Goal: Task Accomplishment & Management: Manage account settings

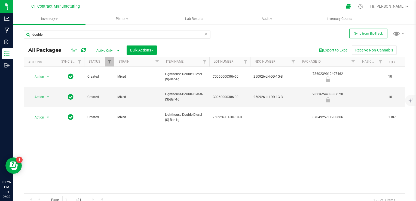
scroll to position [0, 814]
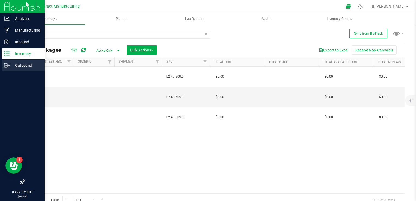
click at [4, 61] on div "Outbound" at bounding box center [23, 65] width 43 height 11
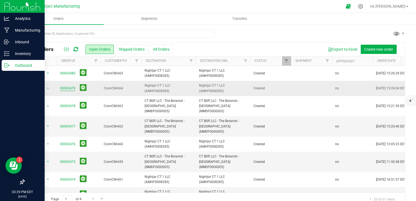
click at [64, 88] on link "00003479" at bounding box center [67, 88] width 15 height 5
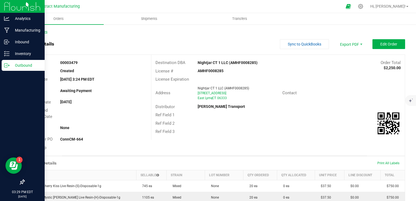
click at [46, 31] on link "Back to Orders" at bounding box center [35, 32] width 23 height 4
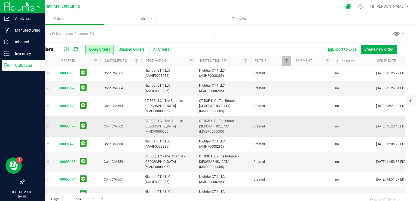
click at [67, 124] on link "00003477" at bounding box center [67, 126] width 15 height 5
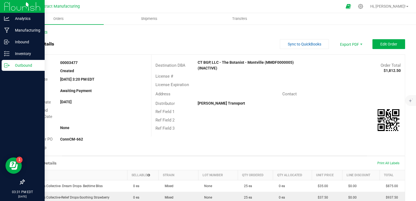
click at [34, 32] on link "Back to Orders" at bounding box center [35, 32] width 23 height 4
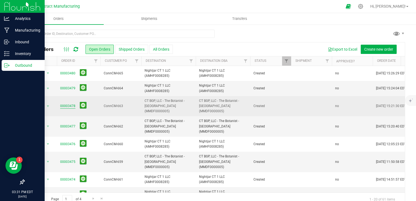
click at [73, 103] on link "00003478" at bounding box center [67, 105] width 15 height 5
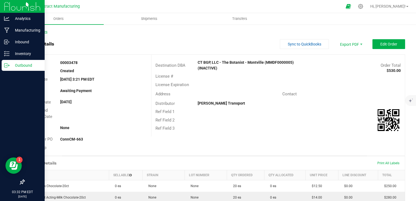
click at [44, 33] on link "Back to Orders" at bounding box center [35, 32] width 23 height 4
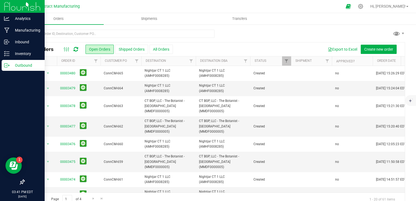
click at [76, 51] on icon at bounding box center [75, 49] width 5 height 5
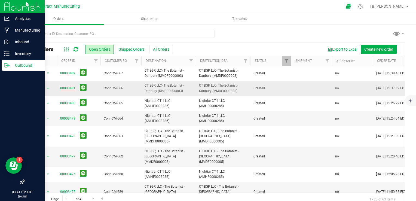
click at [72, 89] on link "00003481" at bounding box center [67, 88] width 15 height 5
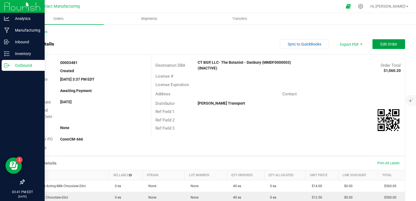
click at [381, 45] on span "Edit Order" at bounding box center [388, 44] width 17 height 4
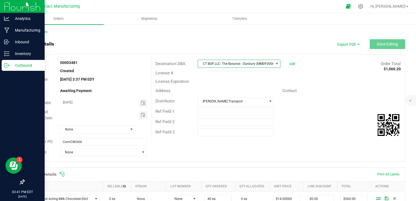
click at [274, 65] on span at bounding box center [276, 63] width 4 height 4
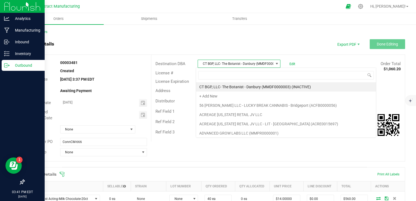
scroll to position [8, 82]
type input "BUDR"
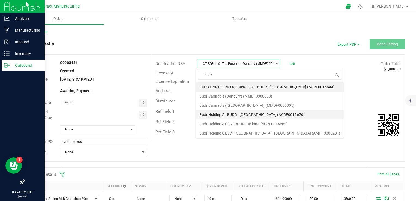
scroll to position [10, 0]
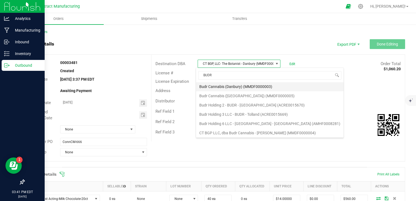
click at [258, 87] on li "Budr Cannabis (Danbury) (MMDF0000003)" at bounding box center [269, 86] width 147 height 9
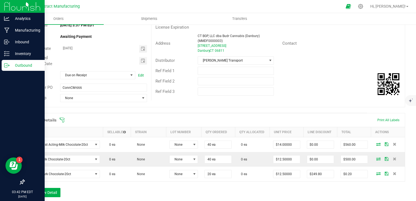
scroll to position [0, 0]
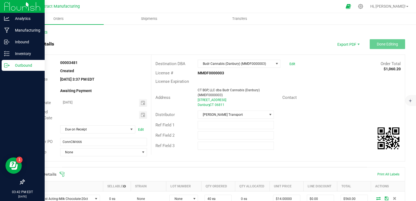
click at [40, 30] on link "Back to Orders" at bounding box center [35, 32] width 23 height 4
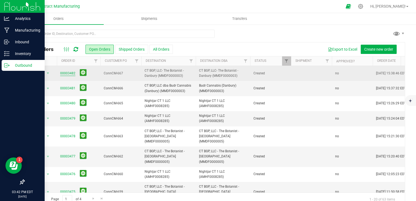
click at [70, 71] on link "00003482" at bounding box center [67, 73] width 15 height 5
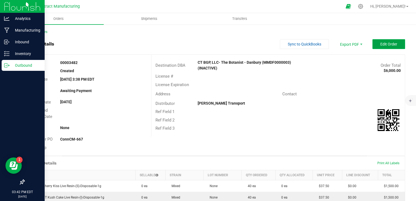
click at [390, 47] on button "Edit Order" at bounding box center [388, 44] width 33 height 10
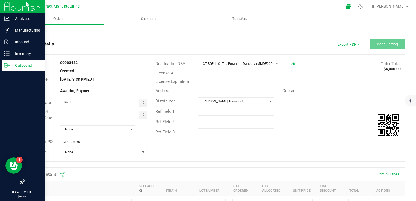
click at [244, 66] on span "CT BGP, LLC- The Botanist - Danbury (MMDF0000003) (INACTIVE)" at bounding box center [235, 64] width 75 height 8
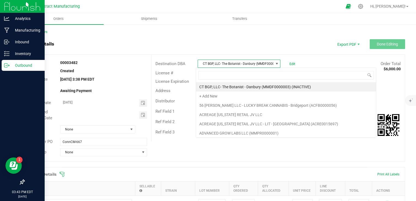
scroll to position [8, 82]
type input "BUDR"
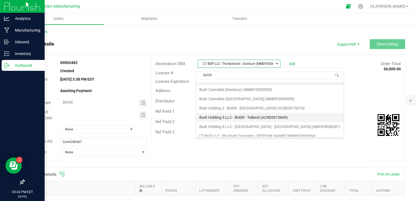
scroll to position [10, 0]
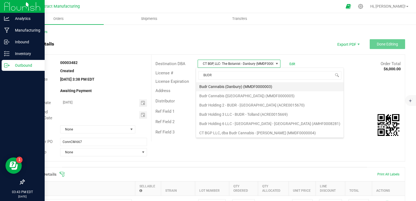
click at [264, 88] on li "Budr Cannabis (Danbury) (MMDF0000003)" at bounding box center [269, 86] width 147 height 9
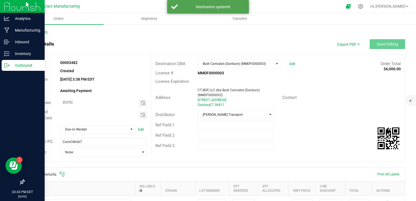
click at [44, 31] on link "Back to Orders" at bounding box center [35, 32] width 23 height 4
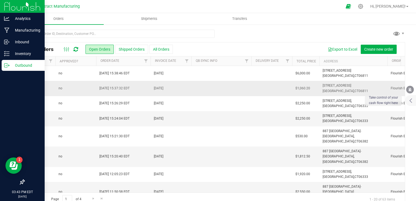
scroll to position [0, 215]
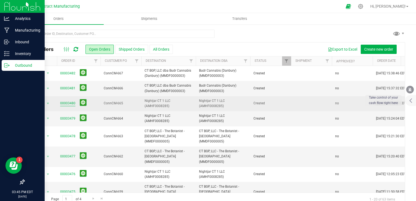
click at [66, 102] on link "00003480" at bounding box center [67, 103] width 15 height 5
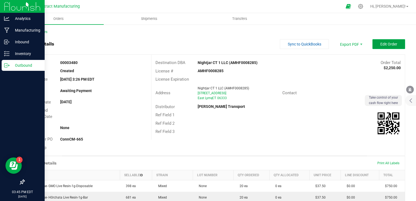
click at [380, 42] on span "Edit Order" at bounding box center [388, 44] width 17 height 4
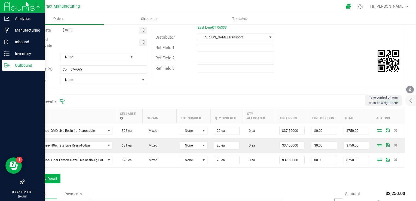
scroll to position [82, 0]
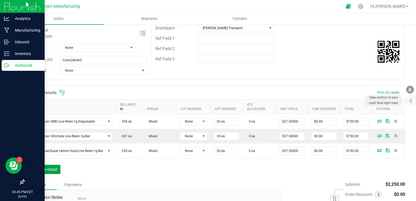
click at [42, 168] on button "Add New Detail" at bounding box center [42, 169] width 36 height 9
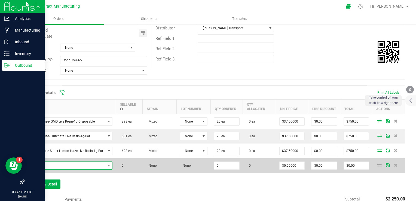
click at [61, 165] on span "NO DATA FOUND" at bounding box center [67, 166] width 78 height 8
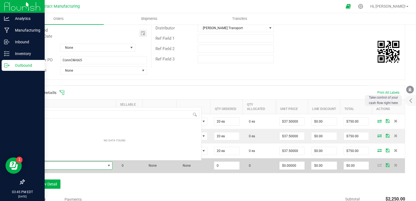
scroll to position [8, 84]
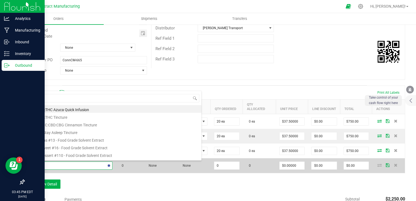
type input "BATTER"
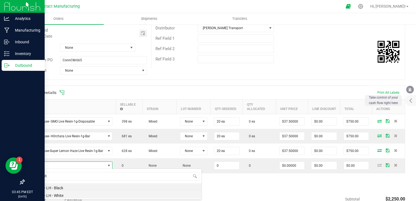
click at [72, 195] on li "Battery - LH - White" at bounding box center [115, 195] width 174 height 8
type input "0 ea"
type input "$2.50000"
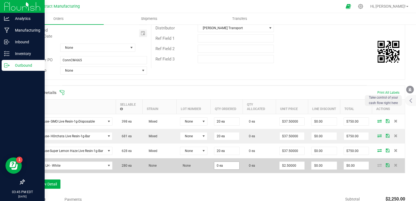
click at [220, 168] on span "0 ea" at bounding box center [227, 165] width 26 height 8
click at [220, 168] on input "0" at bounding box center [226, 166] width 25 height 8
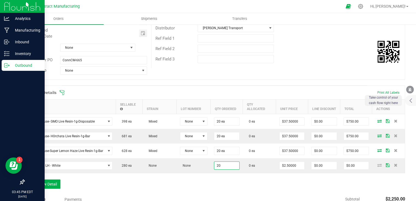
type input "20 ea"
type input "$50.00"
click at [227, 178] on div "Order Details Print All Labels Item Sellable Strain Lot Number Qty Ordered Qty …" at bounding box center [214, 139] width 381 height 109
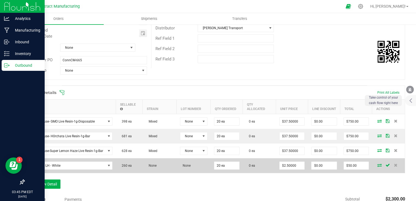
click at [375, 164] on span at bounding box center [379, 164] width 8 height 3
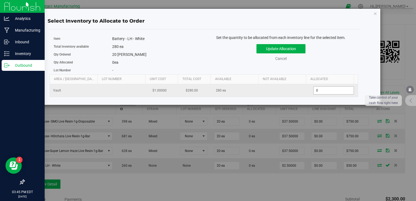
click at [313, 91] on span "0 0" at bounding box center [333, 90] width 41 height 8
type input "20"
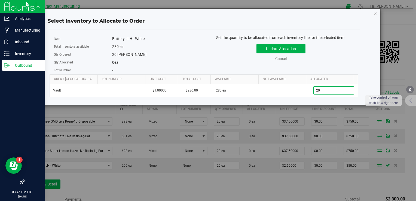
type input "20"
click at [289, 43] on div "Update Allocation Cancel" at bounding box center [281, 52] width 146 height 20
click at [287, 50] on button "Update Allocation" at bounding box center [280, 48] width 49 height 9
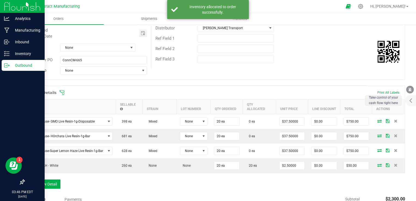
click at [311, 175] on div "Order Details Print All Labels Item Sellable Strain Lot Number Qty Ordered Qty …" at bounding box center [214, 139] width 381 height 109
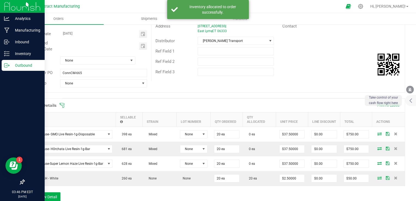
scroll to position [0, 0]
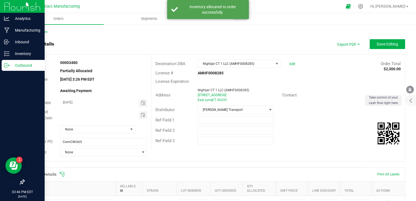
click at [372, 49] on outbound-order-header "Order details Export PDF Done Editing Order # 00003480 Status Partially Allocat…" at bounding box center [214, 103] width 381 height 128
click at [376, 42] on span "Done Editing" at bounding box center [386, 44] width 21 height 4
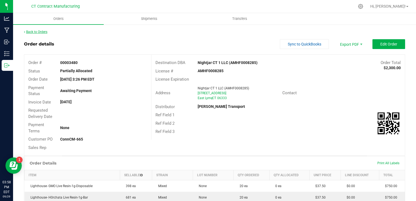
click at [42, 30] on link "Back to Orders" at bounding box center [35, 32] width 23 height 4
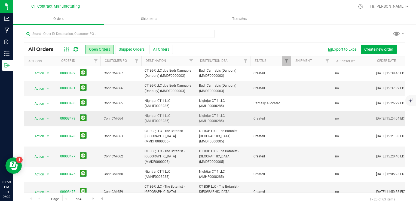
click at [65, 117] on link "00003479" at bounding box center [67, 118] width 15 height 5
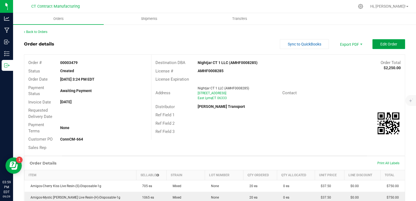
click at [387, 46] on button "Edit Order" at bounding box center [388, 44] width 33 height 10
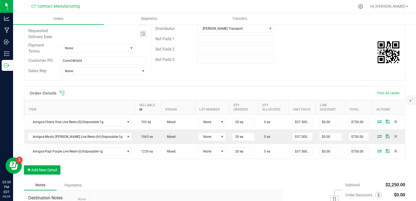
scroll to position [82, 0]
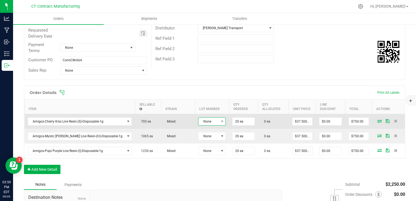
click at [198, 123] on span "None" at bounding box center [208, 122] width 20 height 8
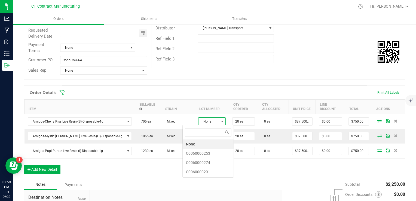
scroll to position [8, 27]
click at [206, 161] on li "C0060000274" at bounding box center [208, 162] width 51 height 9
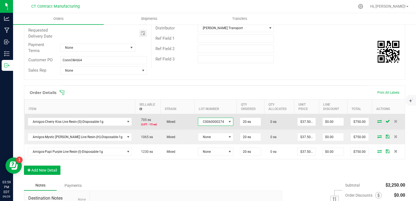
click at [226, 123] on span at bounding box center [229, 122] width 7 height 8
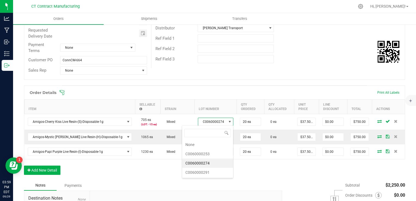
scroll to position [8, 35]
click at [208, 168] on li "C0060000291" at bounding box center [207, 172] width 51 height 9
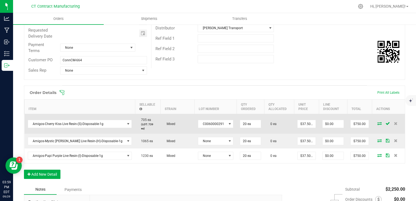
click at [377, 122] on icon at bounding box center [379, 123] width 4 height 3
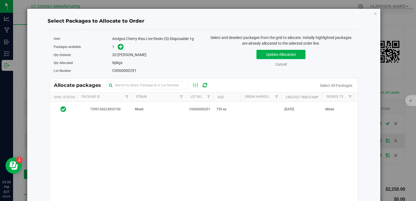
click at [186, 97] on th "Lot Number" at bounding box center [199, 97] width 27 height 10
click at [117, 98] on th "Package Id" at bounding box center [104, 97] width 54 height 10
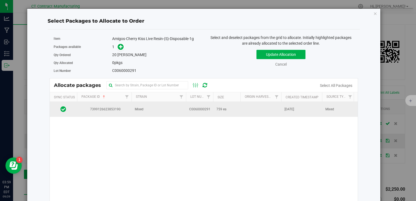
click at [164, 106] on td "Mixed" at bounding box center [158, 109] width 54 height 15
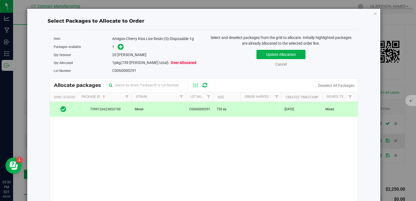
click at [121, 36] on div "Amigos-Cherry Kiss Live Resin-(S)-Disposable-1g" at bounding box center [156, 39] width 88 height 6
click at [120, 37] on div "Amigos-Cherry Kiss Live Resin-(S)-Disposable-1g" at bounding box center [156, 39] width 88 height 6
click at [370, 6] on div "Select Packages to Allocate to Order Item Amigos-Cherry Kiss Live Resin-(S)-Dis…" at bounding box center [210, 100] width 420 height 201
click at [371, 4] on div "Select Packages to Allocate to Order Item Amigos-Cherry Kiss Live Resin-(S)-Dis…" at bounding box center [210, 100] width 420 height 201
click at [97, 108] on span "7399126623853190" at bounding box center [104, 109] width 48 height 5
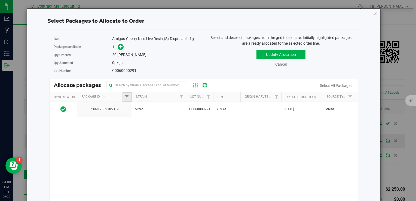
click at [122, 97] on link "Filter" at bounding box center [126, 96] width 9 height 9
click at [220, 145] on div "7399126623853190 Mixed C0060000291 759 ea [DATE] Mixed 250912-AGO-CK-!G Vault -…" at bounding box center [204, 170] width 308 height 136
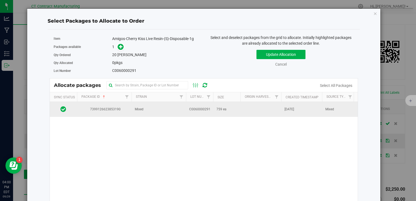
click at [218, 105] on td "759 ea" at bounding box center [226, 109] width 27 height 15
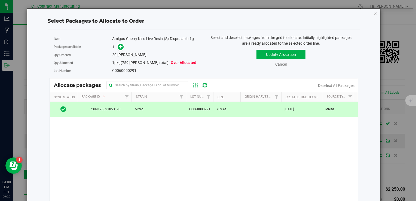
click at [117, 36] on div "Amigos-Cherry Kiss Live Resin-(S)-Disposable-1g" at bounding box center [156, 39] width 88 height 6
click at [119, 36] on div "Amigos-Cherry Kiss Live Resin-(S)-Disposable-1g" at bounding box center [156, 39] width 88 height 6
click at [369, 3] on div "Select Packages to Allocate to Order Item Amigos-Cherry Kiss Live Resin-(S)-Dis…" at bounding box center [210, 100] width 420 height 201
click at [370, 5] on div "Select Packages to Allocate to Order Item Amigos-Cherry Kiss Live Resin-(S)-Dis…" at bounding box center [210, 100] width 420 height 201
click at [371, 4] on div "Select Packages to Allocate to Order Item Amigos-Cherry Kiss Live Resin-(S)-Dis…" at bounding box center [210, 100] width 420 height 201
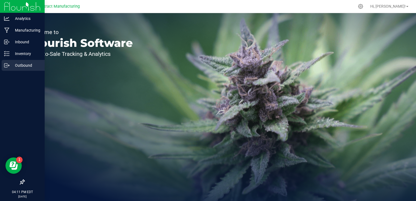
click at [8, 64] on icon at bounding box center [6, 65] width 5 height 5
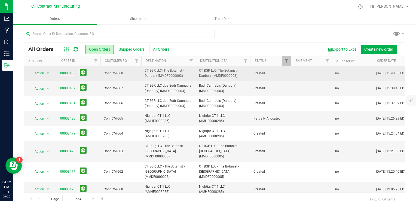
click at [70, 73] on link "00003483" at bounding box center [67, 73] width 15 height 5
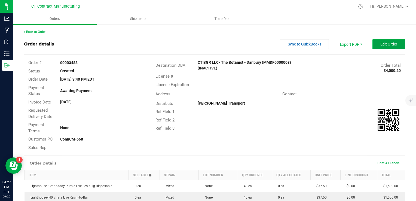
click at [387, 44] on span "Edit Order" at bounding box center [388, 44] width 17 height 4
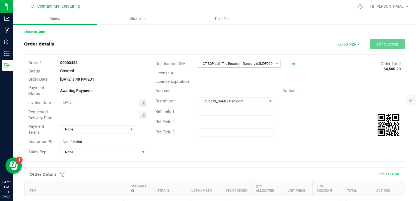
click at [243, 66] on span "CT BGP, LLC- The Botanist - Danbury (MMDF0000003) (INACTIVE)" at bounding box center [235, 64] width 75 height 8
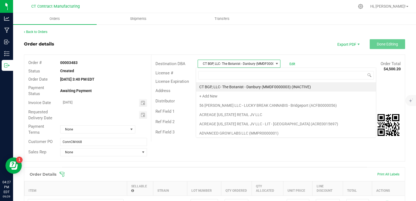
scroll to position [8, 82]
type input "budr"
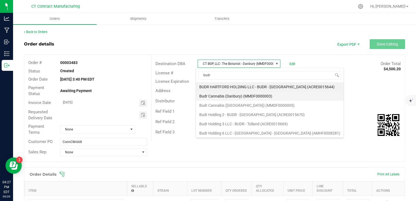
scroll to position [10, 0]
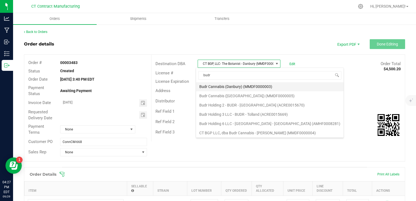
click at [285, 86] on li "Budr Cannabis (Danbury) (MMDF0000003)" at bounding box center [269, 86] width 147 height 9
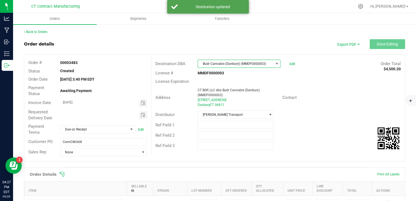
click at [394, 50] on outbound-order-header "Order details Export PDF Done Editing Order # 00003483 Status Created Order Dat…" at bounding box center [214, 103] width 381 height 128
click at [41, 30] on link "Back to Orders" at bounding box center [35, 32] width 23 height 4
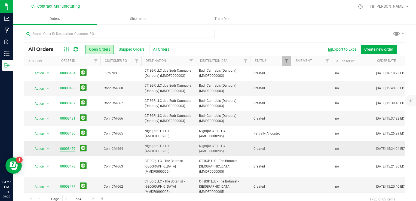
click at [66, 149] on link "00003479" at bounding box center [67, 148] width 15 height 5
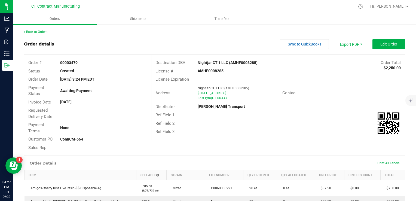
click at [384, 51] on outbound-order-header "Order details Sync to QuickBooks Export PDF Edit Order Order # 00003479 Status …" at bounding box center [214, 97] width 381 height 116
click at [385, 47] on button "Edit Order" at bounding box center [388, 44] width 33 height 10
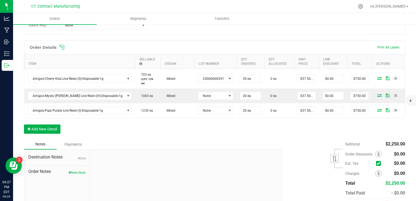
scroll to position [136, 0]
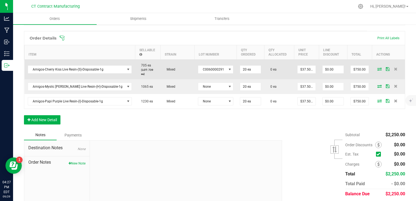
click at [377, 67] on icon at bounding box center [379, 68] width 4 height 3
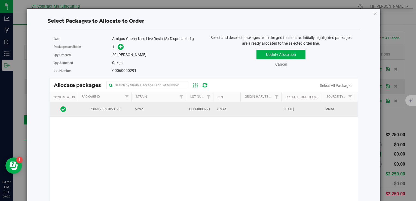
click at [146, 104] on td "Mixed" at bounding box center [158, 109] width 54 height 15
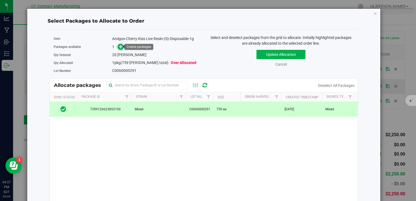
click at [120, 46] on icon at bounding box center [121, 47] width 4 height 4
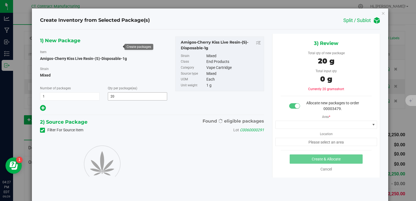
type input "20"
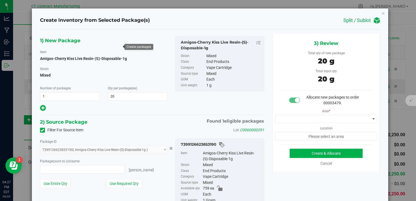
type input "20 ea"
click at [321, 114] on div "Area * Location Please select an area" at bounding box center [325, 123] width 107 height 34
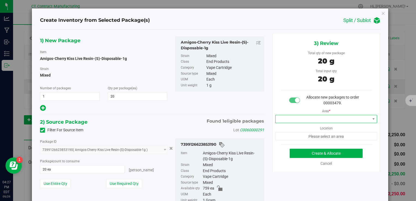
click at [289, 120] on span at bounding box center [322, 119] width 95 height 8
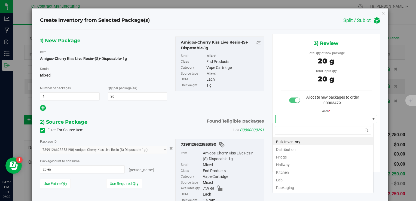
scroll to position [8, 101]
click at [284, 148] on li "Distribution" at bounding box center [323, 149] width 100 height 8
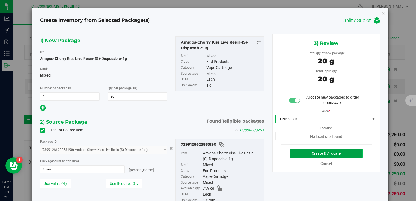
click at [292, 149] on button "Create & Allocate" at bounding box center [325, 153] width 73 height 9
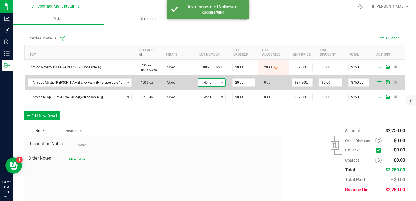
click at [198, 81] on span "None" at bounding box center [208, 83] width 20 height 8
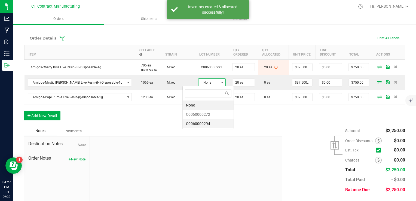
scroll to position [8, 27]
click at [209, 117] on li "C0060000272" at bounding box center [208, 114] width 51 height 9
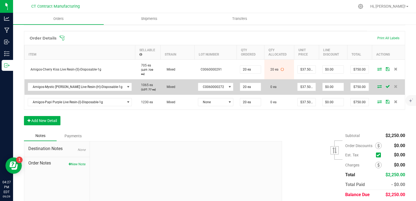
click at [375, 85] on span at bounding box center [379, 86] width 8 height 3
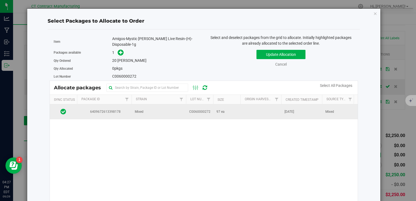
click at [186, 107] on td "C0060000272" at bounding box center [199, 111] width 27 height 15
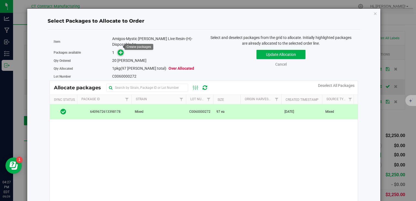
click at [120, 50] on icon at bounding box center [121, 52] width 4 height 4
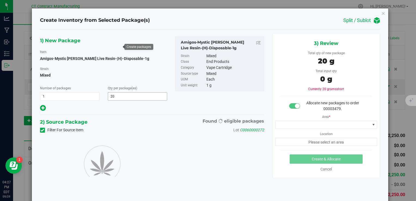
type input "20"
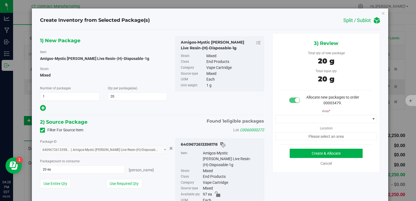
click at [296, 124] on div "Area * Location Please select an area" at bounding box center [325, 123] width 107 height 34
click at [293, 119] on span at bounding box center [322, 119] width 95 height 8
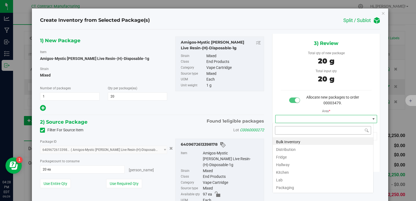
scroll to position [8, 101]
click at [283, 147] on li "Distribution" at bounding box center [323, 149] width 100 height 8
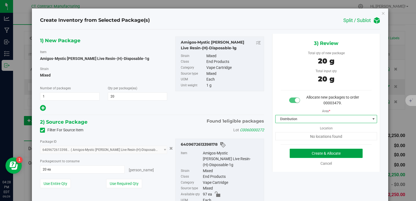
click at [292, 150] on button "Create & Allocate" at bounding box center [325, 153] width 73 height 9
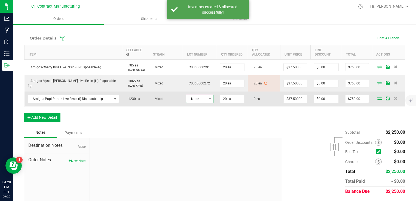
click at [198, 100] on span "None" at bounding box center [196, 99] width 20 height 8
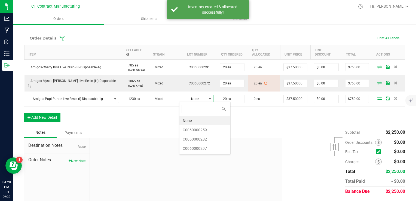
scroll to position [8, 27]
click at [210, 136] on li "C0060000282" at bounding box center [204, 138] width 51 height 9
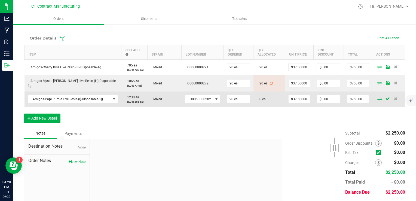
click at [375, 97] on span at bounding box center [379, 98] width 8 height 3
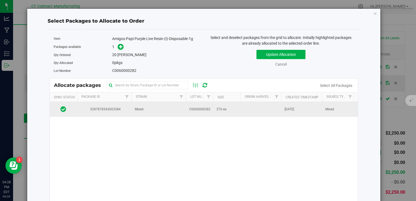
click at [179, 111] on td "Mixed" at bounding box center [158, 109] width 54 height 15
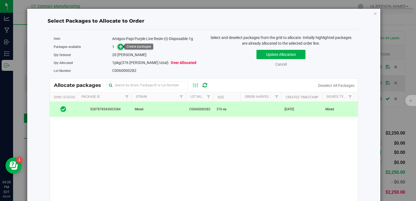
click at [120, 47] on icon at bounding box center [121, 47] width 4 height 4
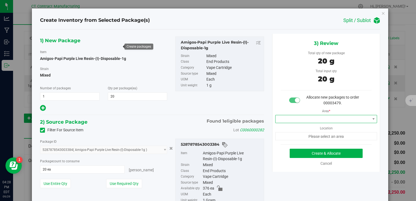
click at [317, 118] on span at bounding box center [322, 119] width 95 height 8
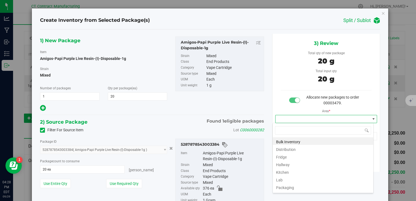
scroll to position [8, 101]
click at [279, 146] on li "Distribution" at bounding box center [323, 149] width 100 height 8
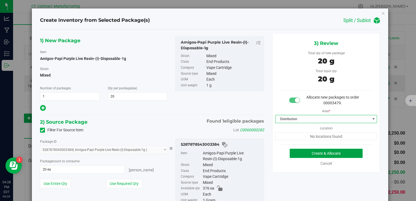
click at [298, 153] on button "Create & Allocate" at bounding box center [325, 153] width 73 height 9
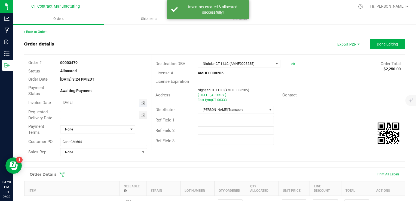
click at [143, 103] on span "Toggle calendar" at bounding box center [143, 103] width 4 height 4
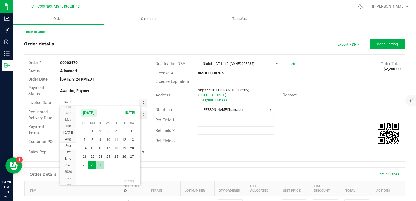
click at [101, 165] on span "30" at bounding box center [100, 165] width 8 height 8
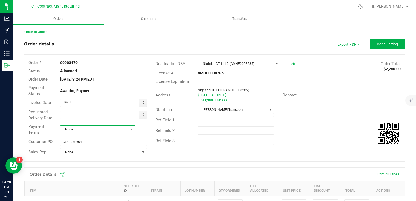
click at [98, 126] on span "None" at bounding box center [94, 129] width 68 height 8
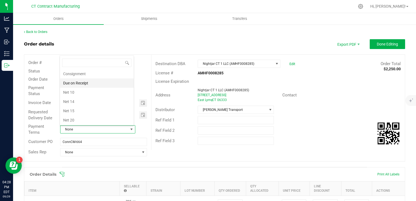
click at [100, 82] on li "Due on Receipt" at bounding box center [97, 82] width 74 height 9
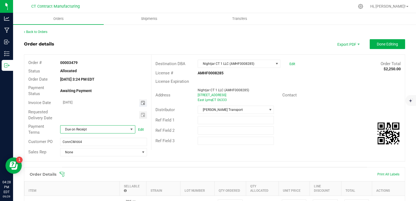
click at [141, 101] on span "Toggle calendar" at bounding box center [143, 103] width 4 height 4
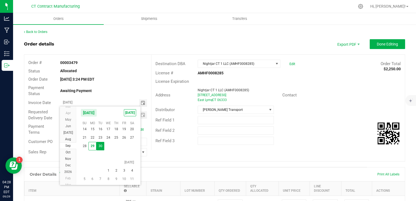
scroll to position [9847, 0]
click at [110, 159] on span "1" at bounding box center [108, 162] width 8 height 8
type input "10/01/2025"
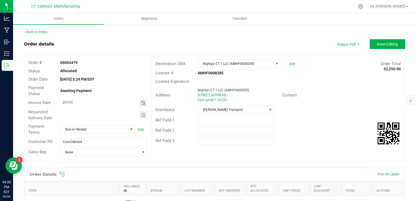
click at [198, 159] on div "Order # 00003479 Status Allocated Order Date Sep 29, 2025 3:24 PM EDT Payment S…" at bounding box center [214, 108] width 380 height 106
click at [378, 45] on span "Done Editing" at bounding box center [386, 44] width 21 height 4
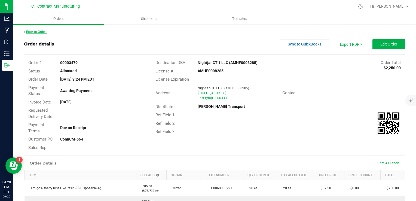
click at [45, 31] on link "Back to Orders" at bounding box center [35, 32] width 23 height 4
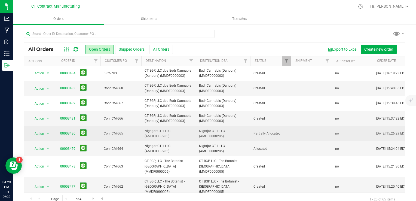
click at [68, 134] on link "00003480" at bounding box center [67, 133] width 15 height 5
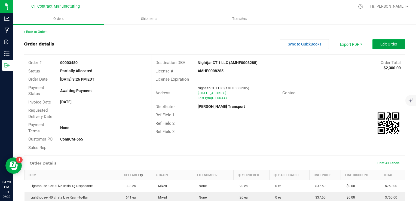
click at [380, 42] on span "Edit Order" at bounding box center [388, 44] width 17 height 4
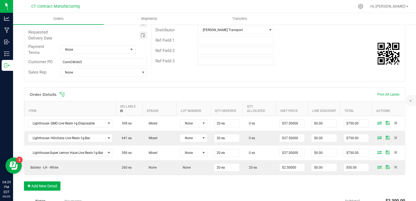
scroll to position [82, 0]
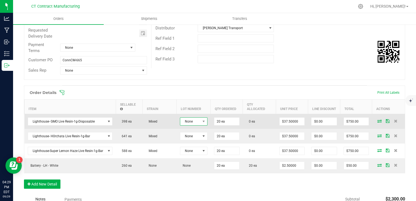
click at [191, 122] on span "None" at bounding box center [190, 122] width 20 height 8
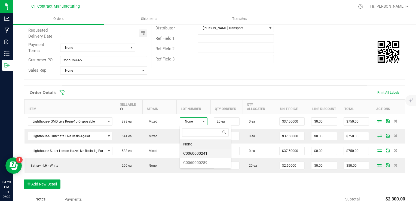
click at [217, 153] on li "C0060000241" at bounding box center [205, 153] width 51 height 9
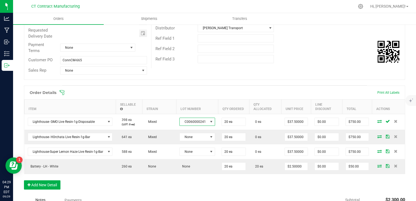
click at [200, 120] on span "C0060000241" at bounding box center [194, 122] width 28 height 8
click at [205, 160] on li "C0060000289" at bounding box center [204, 162] width 51 height 9
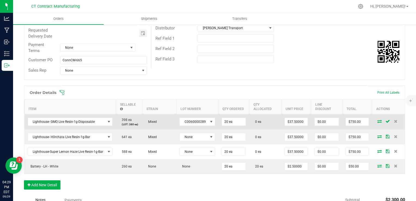
click at [377, 122] on icon at bounding box center [379, 120] width 4 height 3
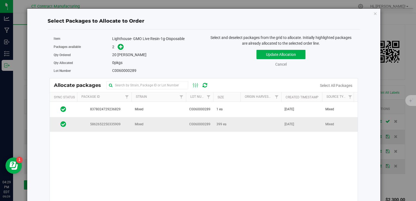
click at [124, 125] on span "5862652250335909" at bounding box center [104, 124] width 48 height 5
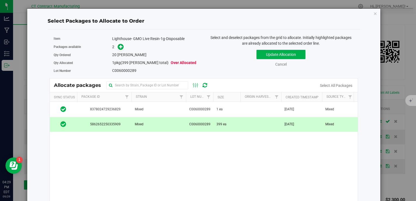
click at [121, 51] on div "Qty Ordered 20 eaches" at bounding box center [127, 55] width 146 height 8
click at [120, 47] on icon at bounding box center [121, 47] width 4 height 4
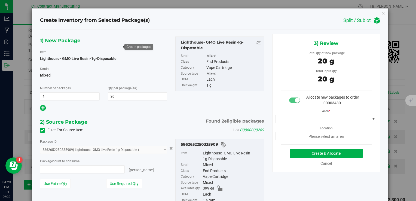
type input "20 ea"
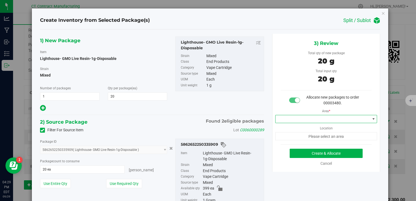
click at [292, 119] on span at bounding box center [322, 119] width 95 height 8
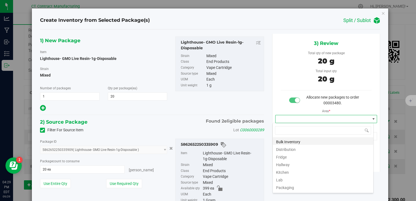
scroll to position [8, 101]
click at [282, 149] on li "Distribution" at bounding box center [323, 149] width 100 height 8
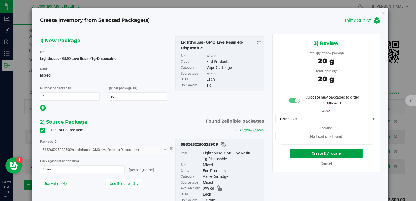
click at [295, 154] on button "Create & Allocate" at bounding box center [325, 153] width 73 height 9
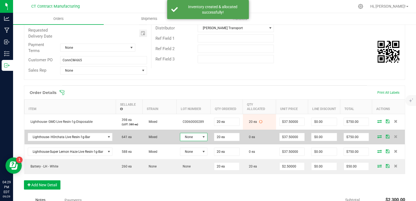
click at [198, 133] on span "None" at bounding box center [190, 137] width 20 height 8
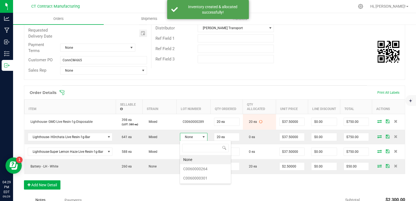
scroll to position [8, 27]
click at [212, 166] on li "C0060000264" at bounding box center [205, 168] width 51 height 9
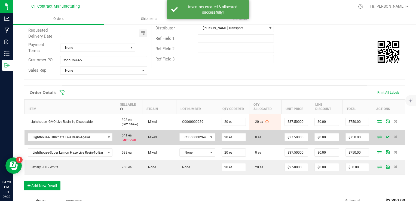
click at [377, 137] on icon at bounding box center [379, 136] width 4 height 3
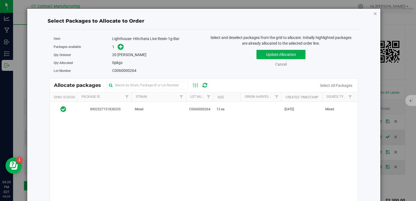
click at [373, 13] on icon "button" at bounding box center [375, 13] width 4 height 7
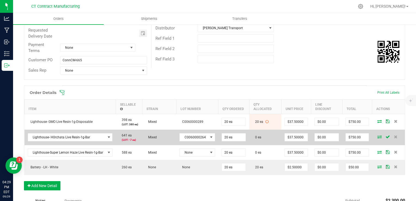
click at [190, 142] on td "C0060000264" at bounding box center [197, 137] width 42 height 16
click at [192, 137] on span "C0060000264" at bounding box center [194, 137] width 28 height 8
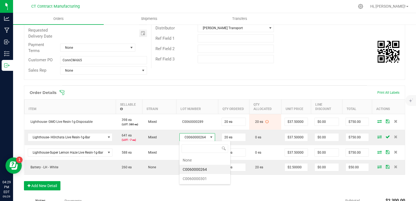
scroll to position [8, 35]
click at [198, 178] on li "C0060000301" at bounding box center [204, 178] width 51 height 9
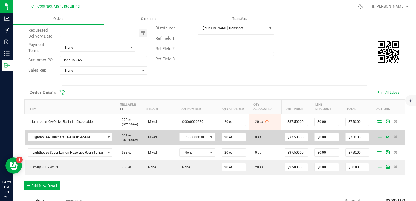
click at [376, 138] on td at bounding box center [388, 137] width 33 height 16
click at [377, 137] on icon at bounding box center [379, 136] width 4 height 3
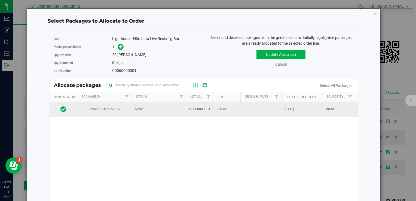
click at [110, 107] on span "5246666423151162" at bounding box center [104, 109] width 48 height 5
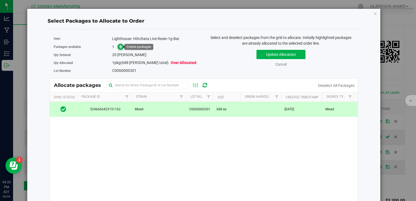
click at [119, 46] on icon at bounding box center [121, 47] width 4 height 4
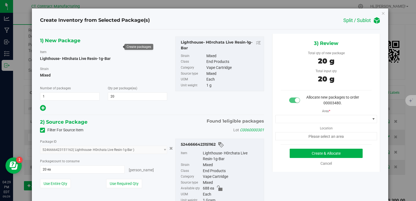
scroll to position [27, 0]
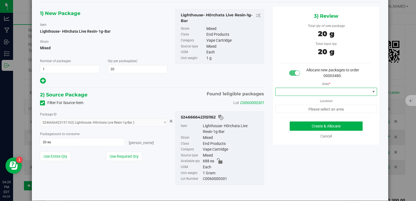
click at [300, 92] on span at bounding box center [322, 92] width 95 height 8
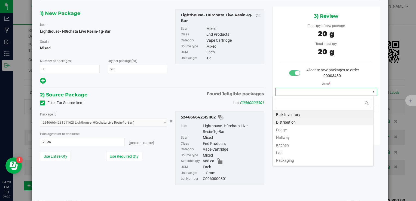
scroll to position [8, 101]
click at [298, 120] on li "Distribution" at bounding box center [323, 122] width 100 height 8
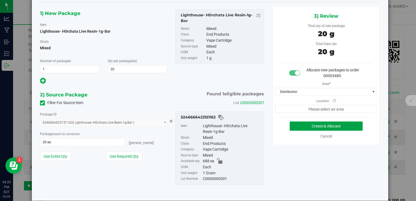
click at [302, 126] on button "Create & Allocate" at bounding box center [325, 125] width 73 height 9
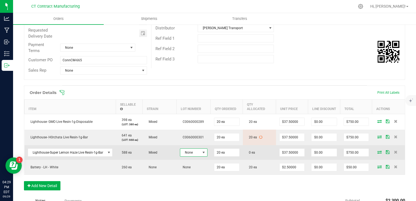
click at [192, 154] on span "None" at bounding box center [190, 153] width 20 height 8
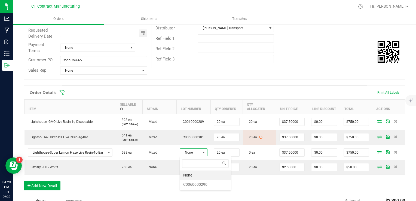
scroll to position [8, 27]
click at [194, 186] on li "C0060000290" at bounding box center [205, 184] width 51 height 9
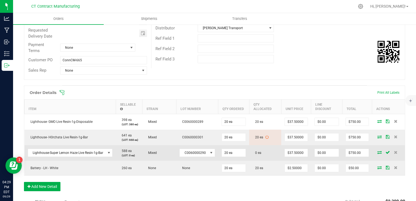
click at [375, 153] on span at bounding box center [379, 151] width 8 height 3
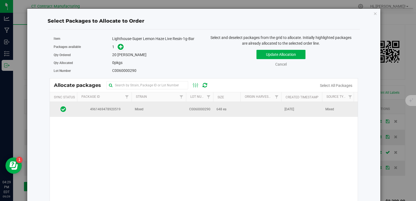
click at [156, 107] on td "Mixed" at bounding box center [158, 109] width 54 height 15
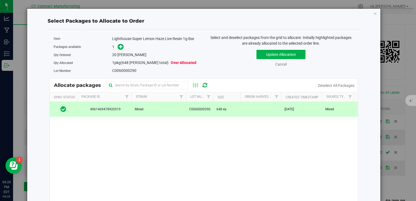
click at [118, 44] on span at bounding box center [119, 47] width 9 height 6
click at [118, 47] on span at bounding box center [121, 47] width 6 height 6
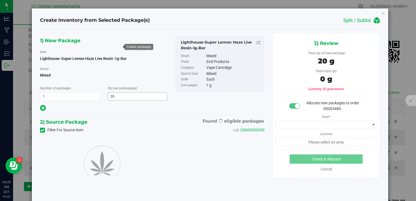
type input "20"
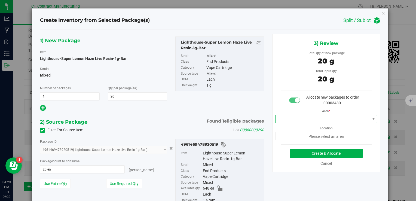
click at [323, 121] on span at bounding box center [322, 119] width 95 height 8
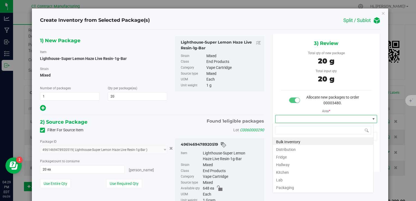
scroll to position [8, 101]
click at [301, 148] on li "Distribution" at bounding box center [323, 149] width 100 height 8
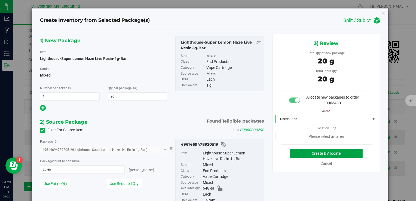
click at [299, 152] on button "Create & Allocate" at bounding box center [325, 153] width 73 height 9
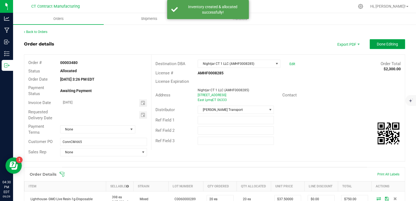
click at [381, 48] on button "Done Editing" at bounding box center [386, 44] width 35 height 10
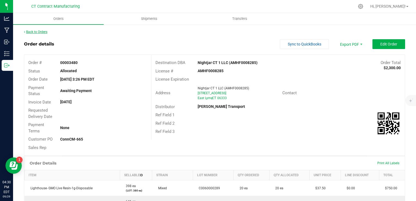
click at [35, 32] on link "Back to Orders" at bounding box center [35, 32] width 23 height 4
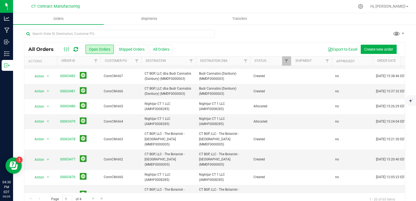
scroll to position [82, 0]
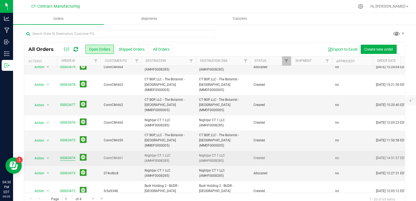
click at [70, 155] on link "00003474" at bounding box center [67, 157] width 15 height 5
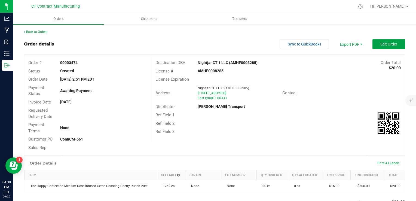
click at [381, 43] on span "Edit Order" at bounding box center [388, 44] width 17 height 4
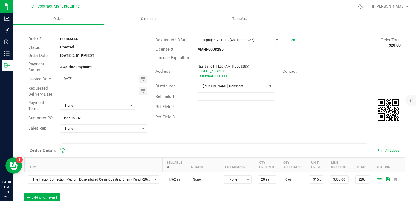
scroll to position [54, 0]
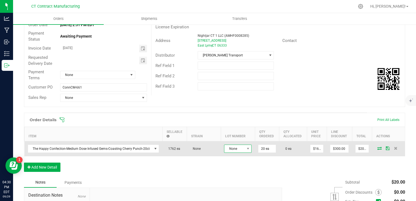
click at [238, 150] on span "None" at bounding box center [234, 149] width 20 height 8
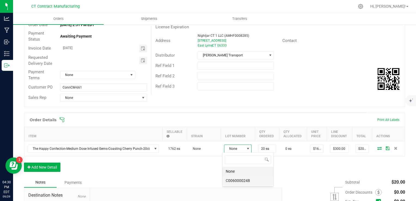
click at [247, 180] on li "C0060000248" at bounding box center [247, 180] width 51 height 9
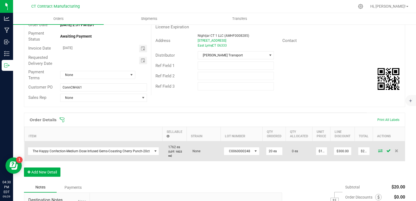
click at [378, 149] on icon at bounding box center [380, 150] width 4 height 3
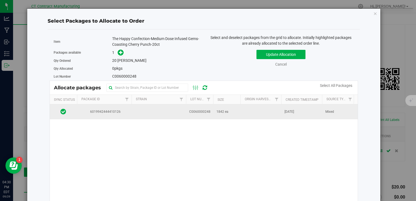
click at [146, 109] on td at bounding box center [158, 111] width 54 height 15
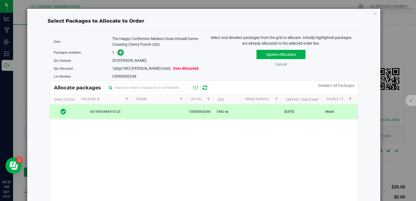
click at [122, 54] on icon at bounding box center [121, 52] width 4 height 4
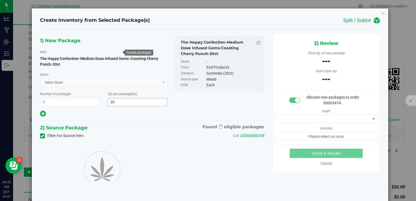
type input "20"
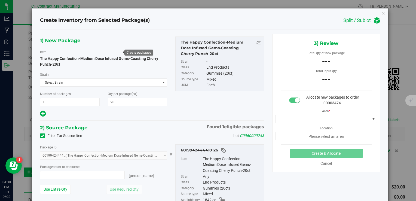
type input "0 ea"
click at [88, 171] on span "0 ea 0" at bounding box center [82, 175] width 85 height 8
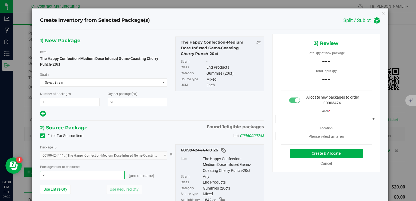
type input "20"
type input "20 ea"
click at [286, 119] on span at bounding box center [322, 119] width 95 height 8
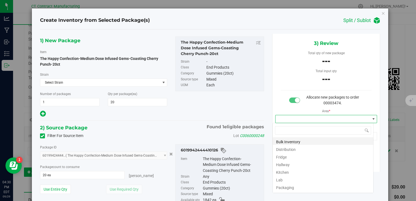
scroll to position [8, 101]
click at [287, 149] on li "Distribution" at bounding box center [323, 149] width 100 height 8
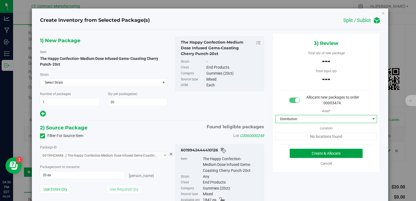
click at [293, 157] on button "Create & Allocate" at bounding box center [325, 153] width 73 height 9
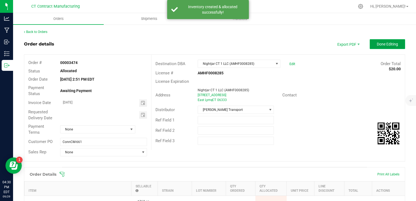
click at [383, 49] on button "Done Editing" at bounding box center [386, 44] width 35 height 10
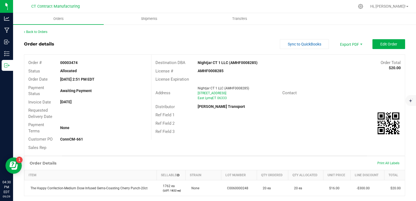
click at [42, 29] on div "Back to Orders" at bounding box center [214, 31] width 381 height 5
click at [41, 31] on link "Back to Orders" at bounding box center [35, 32] width 23 height 4
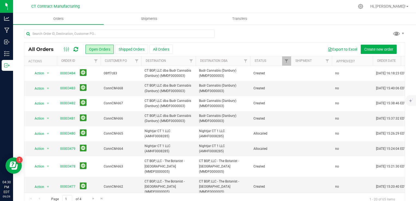
scroll to position [27, 0]
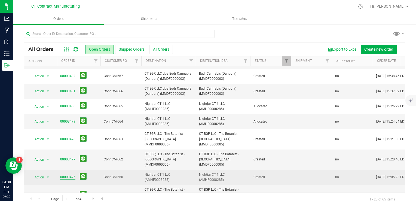
click at [69, 174] on link "00003476" at bounding box center [67, 176] width 15 height 5
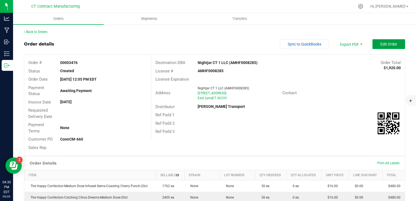
click at [387, 42] on span "Edit Order" at bounding box center [388, 44] width 17 height 4
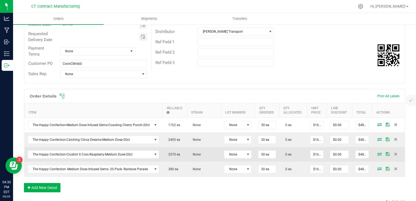
scroll to position [109, 0]
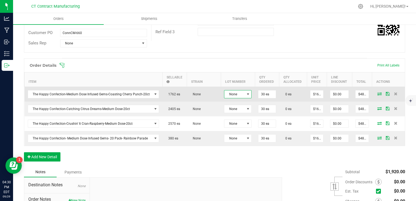
click at [246, 93] on span at bounding box center [248, 94] width 4 height 4
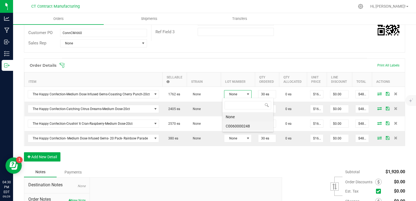
scroll to position [8, 27]
click at [248, 126] on li "C0060000248" at bounding box center [247, 125] width 51 height 9
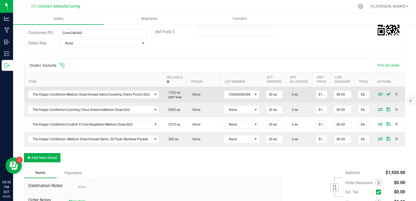
click at [378, 94] on icon at bounding box center [380, 93] width 4 height 3
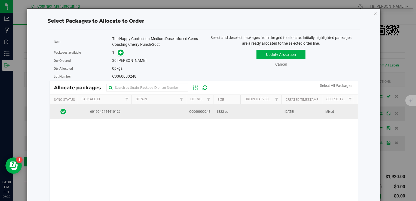
click at [153, 111] on td at bounding box center [158, 111] width 54 height 15
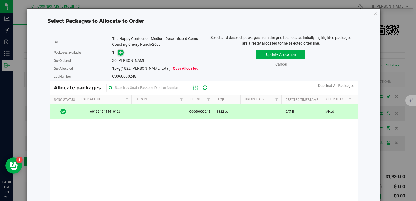
click at [119, 51] on icon at bounding box center [121, 52] width 4 height 4
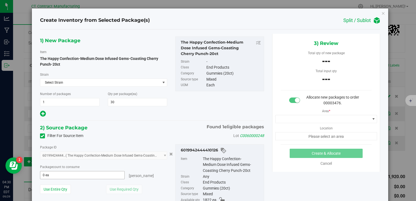
click at [116, 177] on span "0 ea 0" at bounding box center [82, 175] width 85 height 8
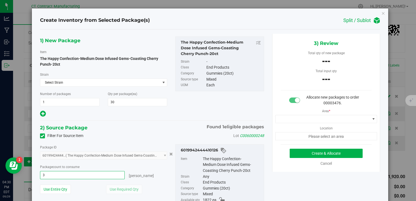
type input "30"
type input "30 ea"
click at [130, 120] on hr at bounding box center [152, 120] width 224 height 1
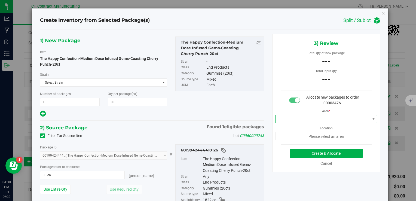
click at [300, 121] on span at bounding box center [322, 119] width 95 height 8
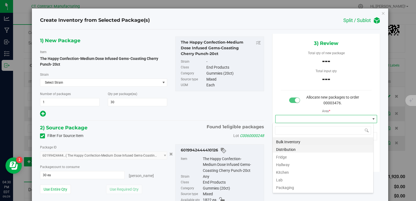
scroll to position [8, 101]
click at [298, 147] on li "Distribution" at bounding box center [323, 149] width 100 height 8
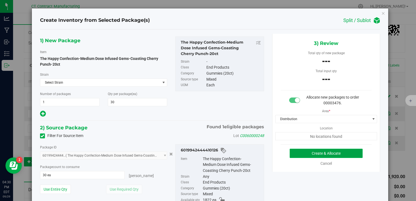
click at [309, 152] on button "Create & Allocate" at bounding box center [325, 153] width 73 height 9
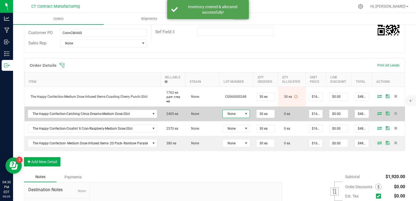
click at [234, 113] on span "None" at bounding box center [232, 114] width 20 height 8
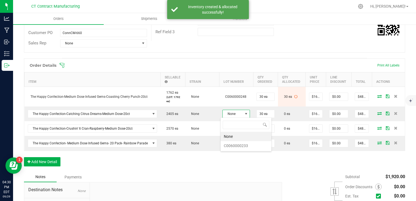
scroll to position [8, 27]
click at [241, 146] on li "C0060000233" at bounding box center [245, 145] width 51 height 9
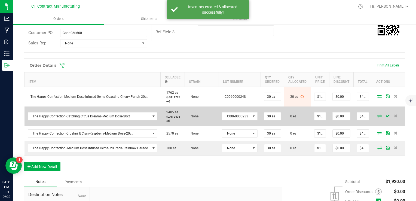
click at [377, 116] on icon at bounding box center [379, 115] width 4 height 3
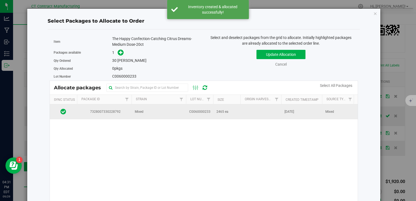
click at [196, 115] on td "C0060000233" at bounding box center [199, 111] width 27 height 15
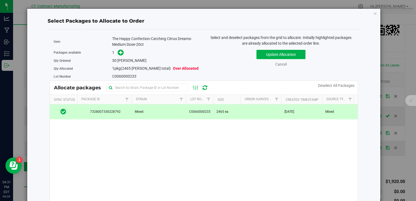
click at [116, 50] on span at bounding box center [119, 53] width 9 height 6
click at [118, 52] on span at bounding box center [121, 53] width 6 height 6
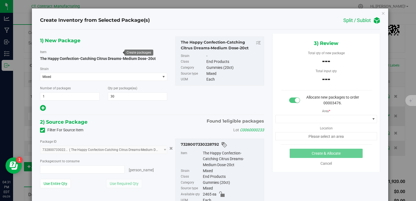
type input "0 ea"
click at [114, 170] on span "0 ea 0" at bounding box center [82, 169] width 85 height 8
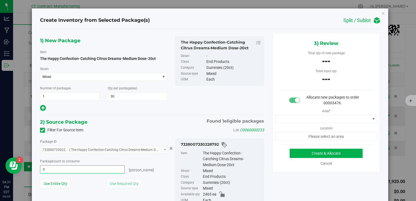
type input "30"
type input "30 ea"
click at [150, 115] on div "1) New Package Item The Happy Confection-Catching Citrus Dreams-Medium Dose-20c…" at bounding box center [152, 129] width 232 height 190
click at [313, 122] on div "Area * Location Please select an area" at bounding box center [325, 123] width 107 height 34
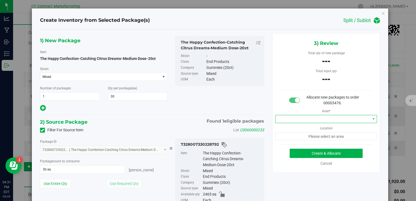
click at [313, 118] on span at bounding box center [322, 119] width 95 height 8
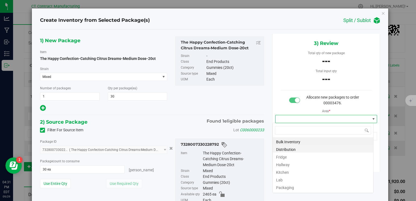
scroll to position [8, 101]
click at [299, 148] on li "Distribution" at bounding box center [323, 149] width 100 height 8
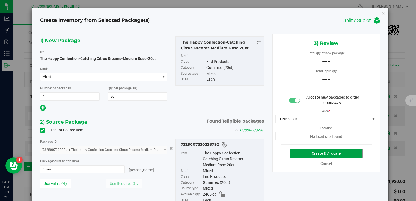
click at [299, 149] on button "Create & Allocate" at bounding box center [325, 153] width 73 height 9
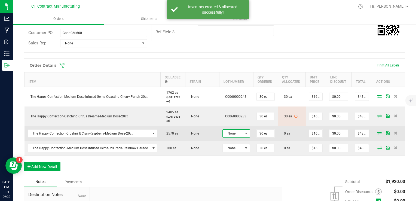
click at [227, 133] on span "None" at bounding box center [232, 133] width 20 height 8
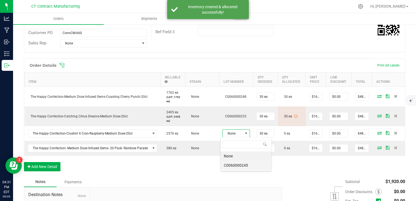
scroll to position [8, 27]
click at [244, 166] on li "C0060000245" at bounding box center [245, 164] width 51 height 9
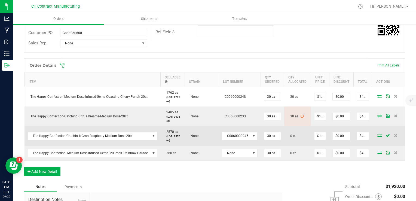
click at [377, 135] on icon at bounding box center [379, 135] width 4 height 3
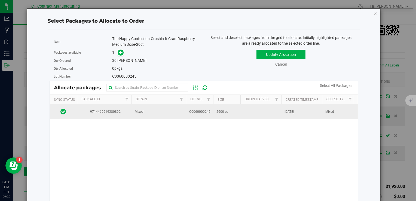
click at [206, 114] on td "C0060000245" at bounding box center [199, 111] width 27 height 15
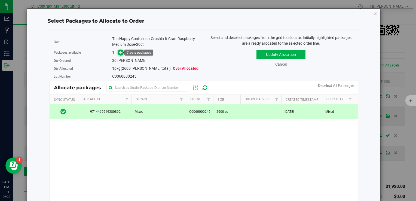
click at [118, 54] on span at bounding box center [121, 53] width 6 height 6
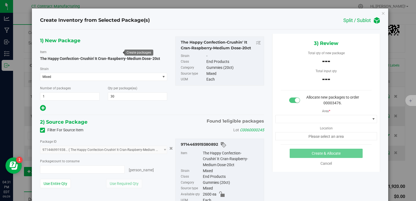
type input "0 ea"
type input "0"
click at [98, 168] on span "0 ea 0" at bounding box center [82, 169] width 85 height 8
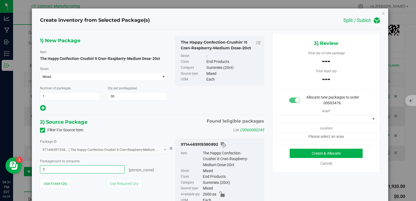
type input "30"
type input "30 ea"
click at [128, 108] on div at bounding box center [103, 107] width 127 height 7
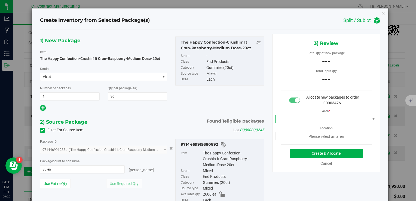
click at [314, 122] on span at bounding box center [322, 119] width 95 height 8
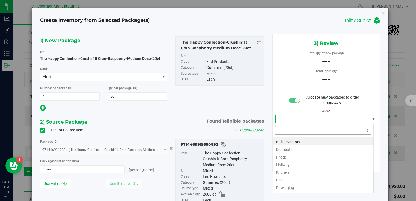
scroll to position [8, 101]
click at [297, 149] on li "Distribution" at bounding box center [323, 149] width 100 height 8
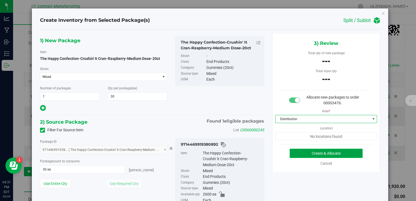
click at [301, 152] on button "Create & Allocate" at bounding box center [325, 153] width 73 height 9
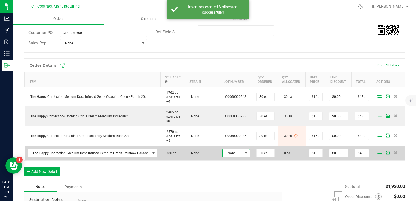
click at [235, 154] on span "None" at bounding box center [232, 153] width 20 height 8
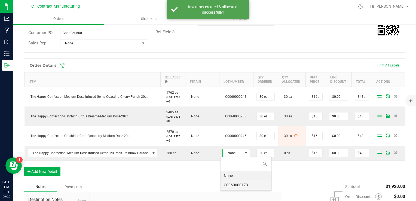
scroll to position [8, 27]
click at [251, 182] on li "C0060000173" at bounding box center [245, 184] width 51 height 9
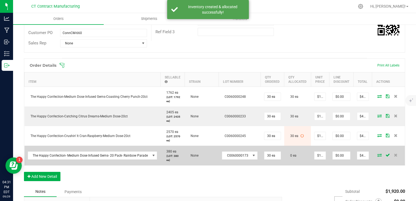
click at [377, 155] on icon at bounding box center [379, 154] width 4 height 3
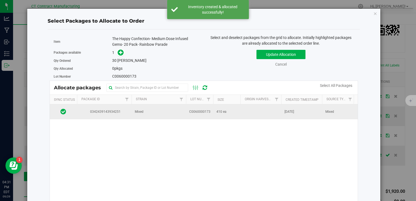
click at [215, 108] on td "410 ea" at bounding box center [226, 111] width 27 height 15
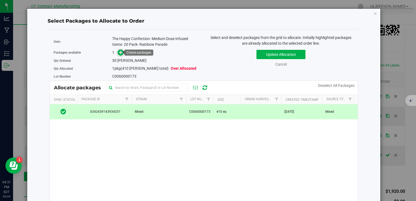
click at [122, 52] on span at bounding box center [121, 53] width 6 height 6
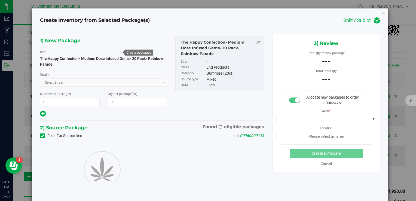
type input "30"
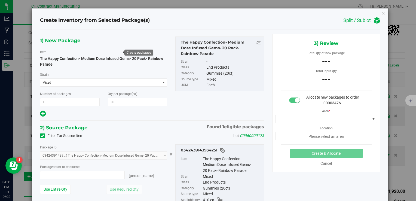
type input "0 ea"
click at [108, 175] on span "0 ea 0" at bounding box center [82, 175] width 85 height 8
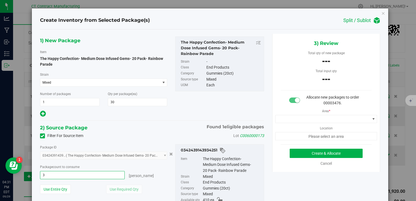
type input "30"
click at [147, 113] on div at bounding box center [103, 113] width 127 height 7
type input "30 ea"
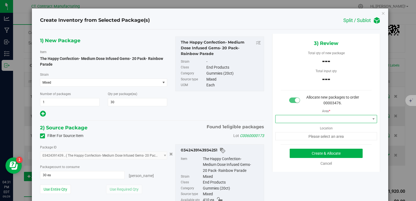
click at [303, 118] on span at bounding box center [322, 119] width 95 height 8
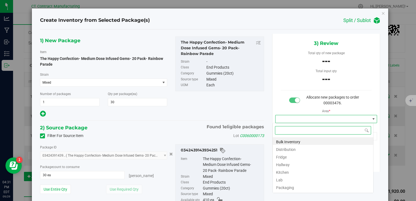
scroll to position [8, 101]
click at [290, 147] on li "Distribution" at bounding box center [323, 149] width 100 height 8
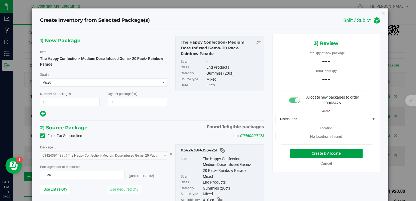
click at [300, 150] on button "Create & Allocate" at bounding box center [325, 153] width 73 height 9
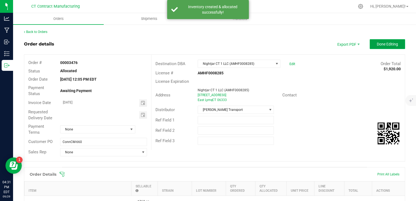
click at [376, 45] on span "Done Editing" at bounding box center [386, 44] width 21 height 4
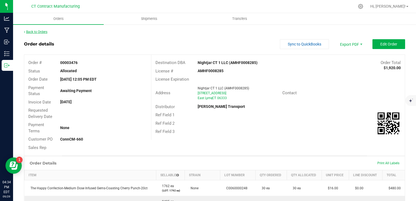
click at [42, 30] on link "Back to Orders" at bounding box center [35, 32] width 23 height 4
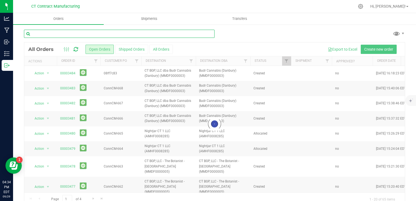
click at [74, 33] on input "text" at bounding box center [119, 34] width 190 height 8
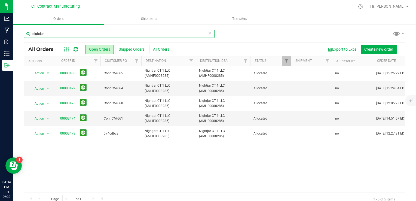
type input "nightjar"
click at [73, 33] on input "nightjar" at bounding box center [119, 34] width 190 height 8
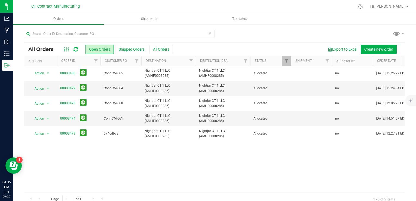
click at [77, 51] on icon at bounding box center [75, 49] width 5 height 5
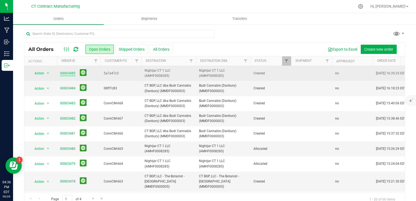
click at [70, 72] on link "00003485" at bounding box center [67, 73] width 15 height 5
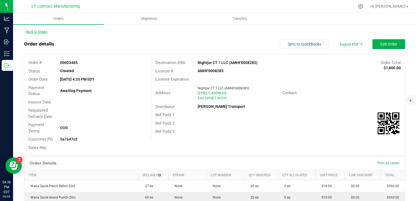
click at [38, 32] on link "Back to Orders" at bounding box center [35, 32] width 23 height 4
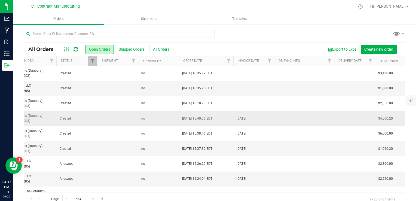
scroll to position [0, 169]
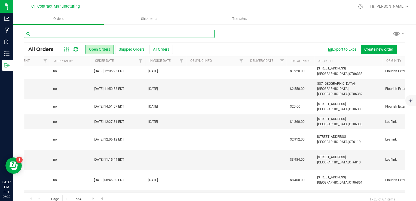
click at [58, 32] on input "text" at bounding box center [119, 34] width 190 height 8
type input "DANBURY"
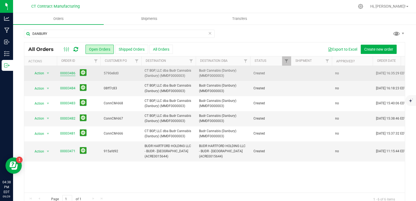
click at [65, 71] on link "00003486" at bounding box center [67, 73] width 15 height 5
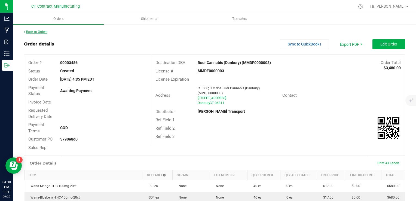
click at [44, 32] on link "Back to Orders" at bounding box center [35, 32] width 23 height 4
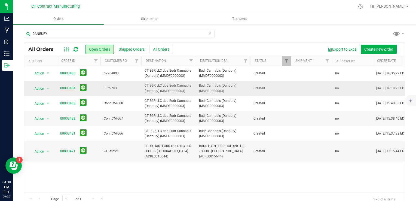
click at [67, 89] on link "00003484" at bounding box center [67, 88] width 15 height 5
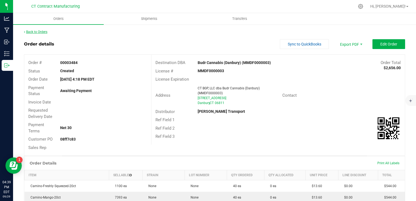
click at [39, 32] on link "Back to Orders" at bounding box center [35, 32] width 23 height 4
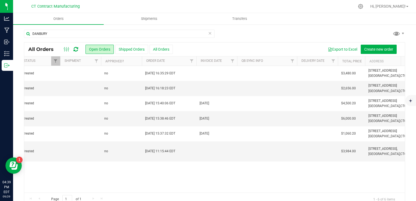
scroll to position [0, 226]
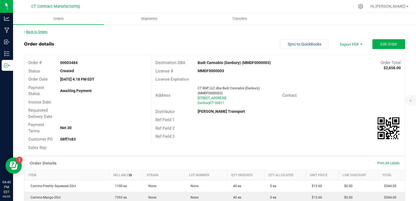
click at [45, 33] on link "Back to Orders" at bounding box center [35, 32] width 23 height 4
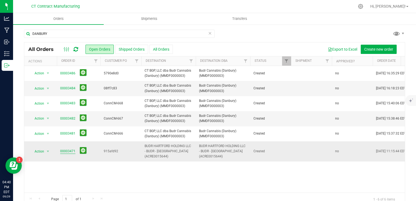
click at [69, 149] on link "00003471" at bounding box center [67, 151] width 15 height 5
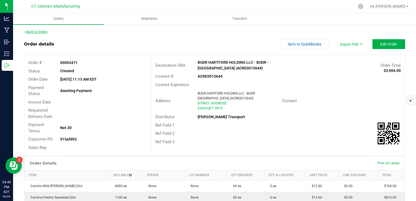
click at [31, 32] on link "Back to Orders" at bounding box center [35, 32] width 23 height 4
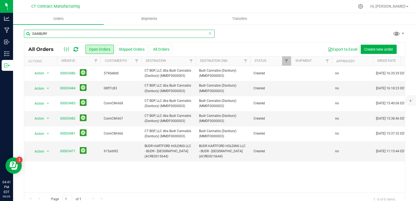
click at [84, 37] on input "DANBURY" at bounding box center [119, 34] width 190 height 8
